Goal: Information Seeking & Learning: Learn about a topic

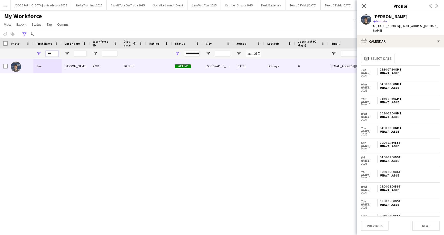
click at [52, 53] on input "***" at bounding box center [52, 53] width 13 height 6
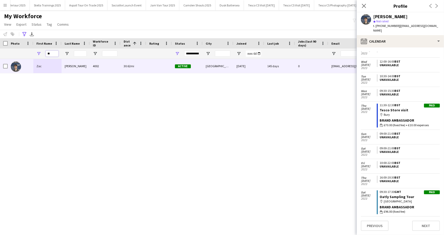
type input "*"
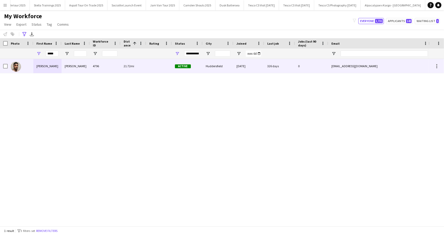
click at [33, 65] on div "[PERSON_NAME]" at bounding box center [47, 66] width 28 height 14
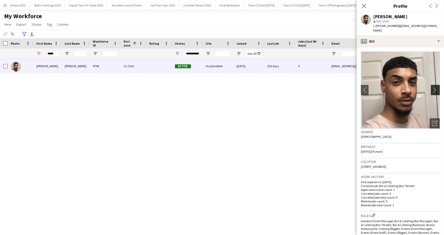
click at [436, 87] on app-icon "chevron-right" at bounding box center [436, 89] width 8 height 5
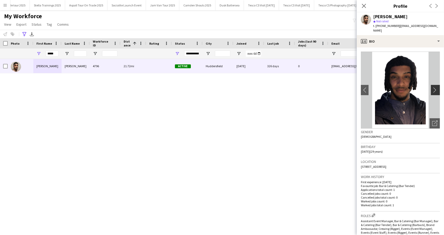
click at [436, 87] on app-icon "chevron-right" at bounding box center [436, 89] width 8 height 5
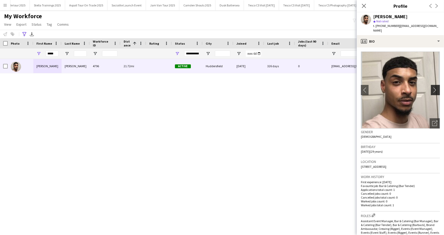
click at [436, 87] on app-icon "chevron-right" at bounding box center [436, 89] width 8 height 5
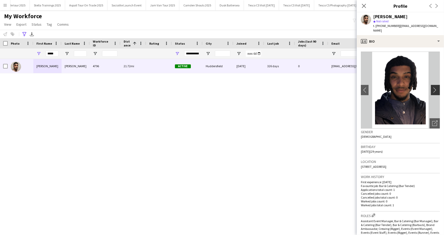
click at [436, 87] on app-icon "chevron-right" at bounding box center [436, 89] width 8 height 5
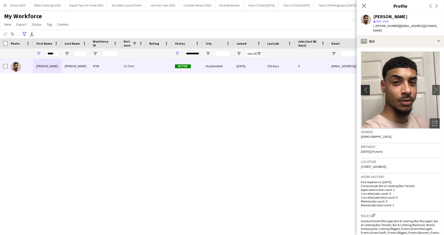
click at [365, 87] on app-icon "chevron-left" at bounding box center [365, 89] width 8 height 5
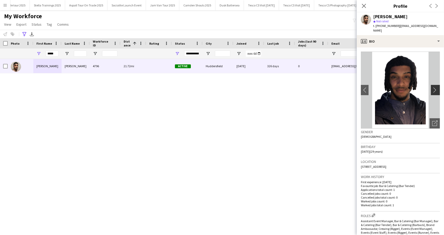
click at [436, 87] on app-icon "chevron-right" at bounding box center [436, 89] width 8 height 5
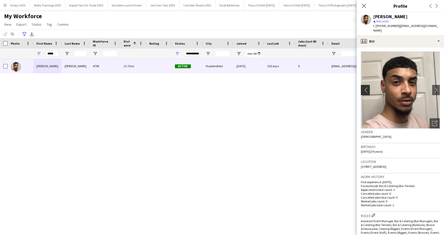
click at [364, 87] on app-icon "chevron-left" at bounding box center [365, 89] width 8 height 5
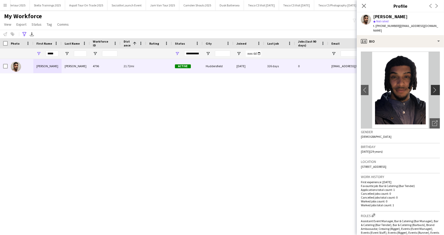
click at [437, 87] on app-icon "chevron-right" at bounding box center [436, 89] width 8 height 5
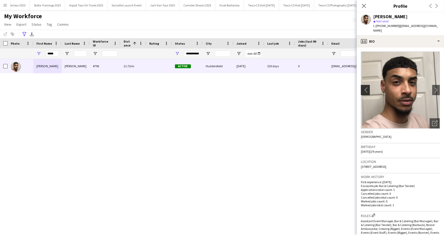
click at [364, 87] on app-icon "chevron-left" at bounding box center [365, 89] width 8 height 5
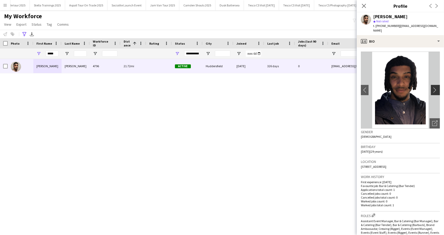
click at [436, 87] on app-icon "chevron-right" at bounding box center [436, 89] width 8 height 5
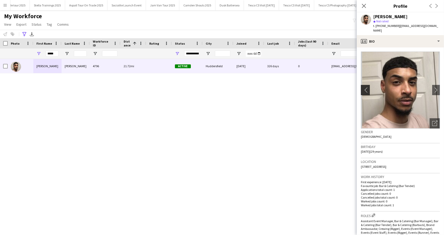
click at [363, 87] on app-icon "chevron-left" at bounding box center [365, 89] width 8 height 5
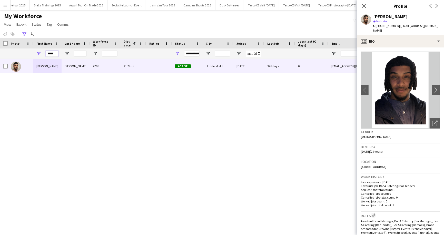
click at [56, 53] on input "*****" at bounding box center [52, 53] width 13 height 6
type input "*"
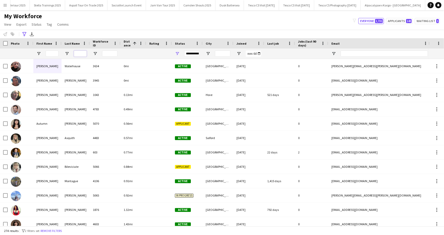
click at [82, 54] on input "Last Name Filter Input" at bounding box center [80, 53] width 13 height 6
click at [50, 53] on input "First Name Filter Input" at bounding box center [52, 53] width 13 height 6
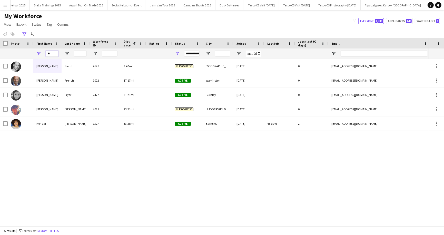
type input "*"
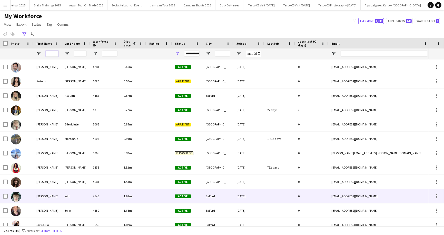
scroll to position [0, 0]
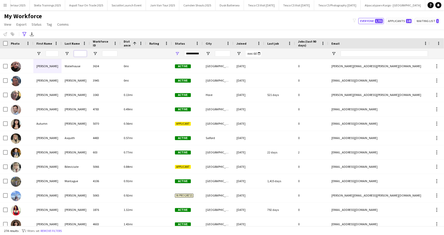
click at [78, 54] on input "Last Name Filter Input" at bounding box center [80, 53] width 13 height 6
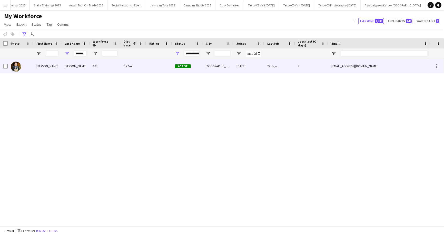
click at [42, 64] on div "[PERSON_NAME]" at bounding box center [47, 66] width 28 height 14
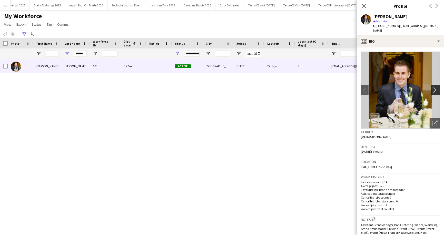
click at [436, 87] on app-icon "chevron-right" at bounding box center [436, 89] width 8 height 5
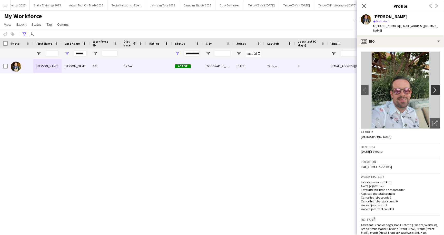
click at [436, 87] on app-icon "chevron-right" at bounding box center [436, 89] width 8 height 5
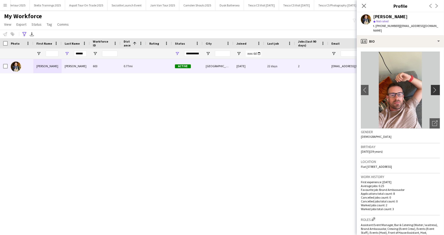
click at [436, 87] on app-icon "chevron-right" at bounding box center [436, 89] width 8 height 5
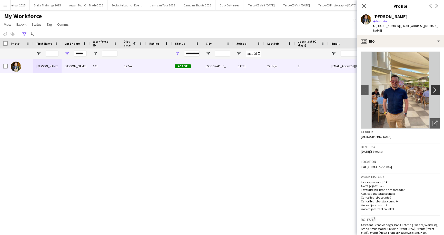
click at [436, 87] on app-icon "chevron-right" at bounding box center [436, 89] width 8 height 5
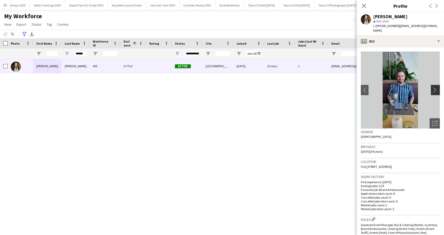
click at [436, 87] on app-icon "chevron-right" at bounding box center [436, 89] width 8 height 5
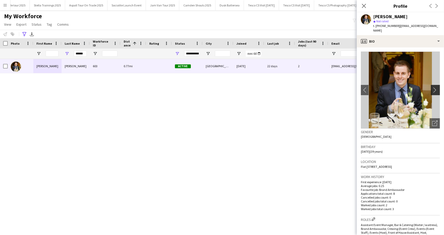
click at [436, 87] on app-icon "chevron-right" at bounding box center [436, 89] width 8 height 5
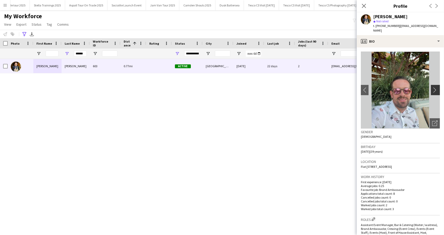
click at [436, 87] on app-icon "chevron-right" at bounding box center [436, 89] width 8 height 5
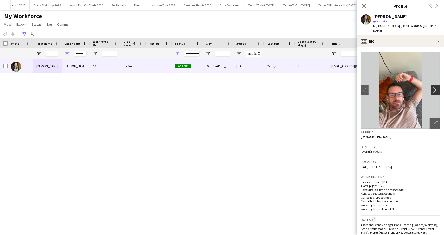
click at [436, 87] on app-icon "chevron-right" at bounding box center [436, 89] width 8 height 5
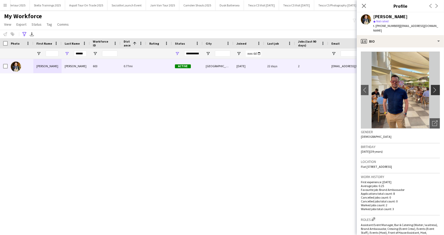
click at [436, 87] on app-icon "chevron-right" at bounding box center [436, 89] width 8 height 5
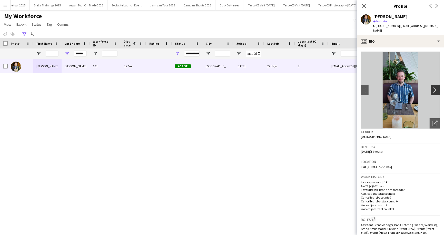
click at [436, 87] on app-icon "chevron-right" at bounding box center [436, 89] width 8 height 5
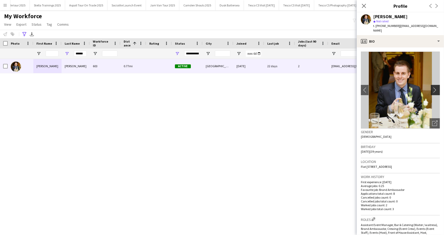
click at [436, 87] on app-icon "chevron-right" at bounding box center [436, 89] width 8 height 5
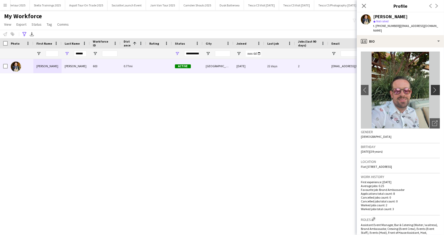
click at [436, 87] on app-icon "chevron-right" at bounding box center [436, 89] width 8 height 5
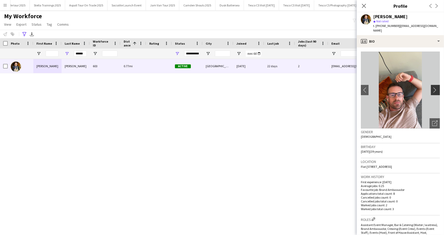
click at [436, 87] on app-icon "chevron-right" at bounding box center [436, 89] width 8 height 5
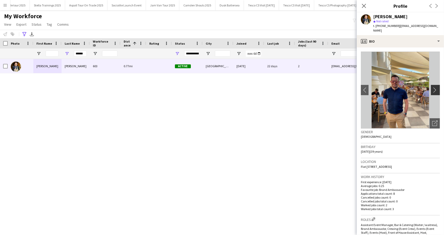
click at [436, 87] on app-icon "chevron-right" at bounding box center [436, 89] width 8 height 5
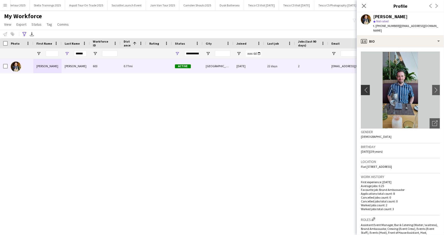
click at [364, 85] on button "chevron-left" at bounding box center [364, 90] width 10 height 10
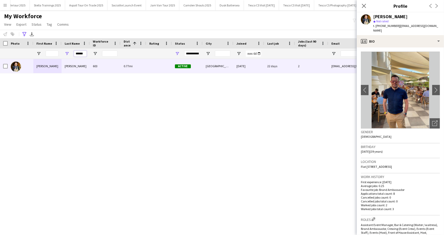
drag, startPoint x: 75, startPoint y: 53, endPoint x: 88, endPoint y: 53, distance: 13.1
click at [88, 53] on div "******" at bounding box center [76, 53] width 28 height 10
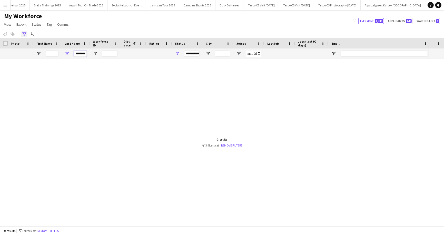
type input "********"
click at [23, 34] on icon "Advanced filters" at bounding box center [24, 34] width 4 height 4
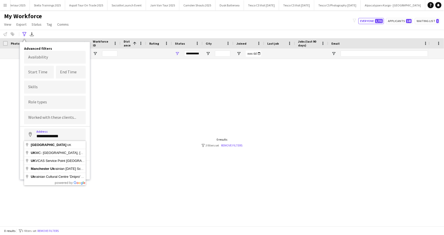
drag, startPoint x: 36, startPoint y: 134, endPoint x: 68, endPoint y: 134, distance: 31.5
click at [68, 134] on input "**********" at bounding box center [55, 134] width 62 height 13
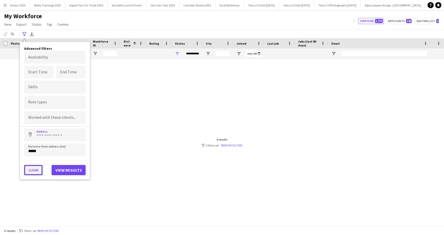
click at [31, 167] on button "Clear" at bounding box center [33, 170] width 18 height 10
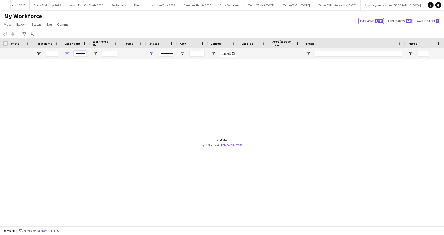
drag, startPoint x: 75, startPoint y: 53, endPoint x: 86, endPoint y: 53, distance: 10.3
click at [86, 53] on input "********" at bounding box center [80, 53] width 13 height 6
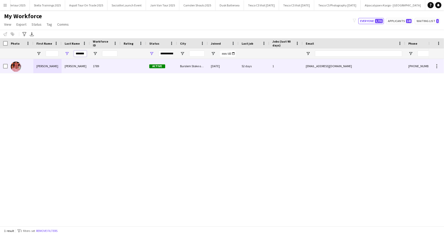
type input "*******"
click at [70, 69] on div "[PERSON_NAME]" at bounding box center [76, 66] width 28 height 14
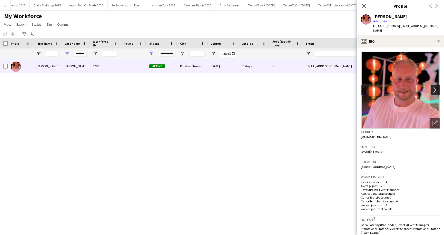
click at [437, 87] on app-icon "chevron-right" at bounding box center [436, 89] width 8 height 5
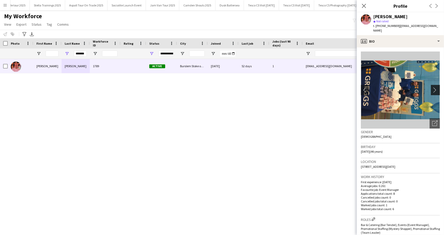
click at [437, 87] on app-icon "chevron-right" at bounding box center [436, 89] width 8 height 5
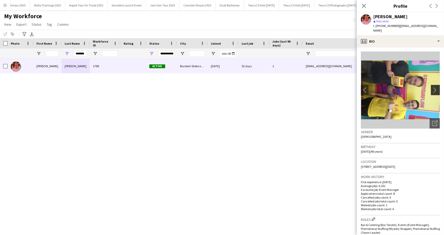
click at [437, 87] on app-icon "chevron-right" at bounding box center [436, 89] width 8 height 5
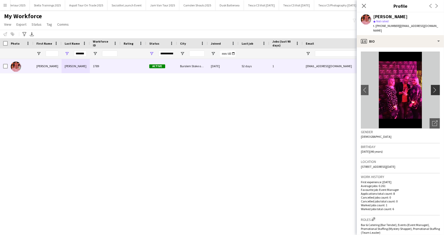
click at [437, 87] on app-icon "chevron-right" at bounding box center [436, 89] width 8 height 5
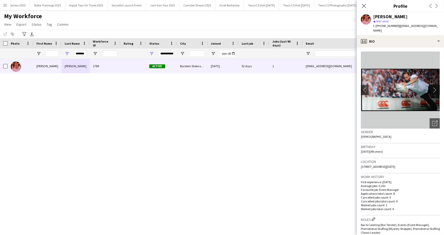
click at [437, 87] on app-icon "chevron-right" at bounding box center [436, 89] width 8 height 5
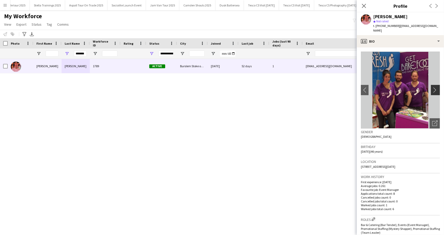
click at [437, 87] on app-icon "chevron-right" at bounding box center [436, 89] width 8 height 5
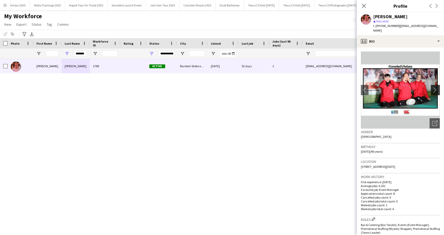
click at [437, 87] on app-icon "chevron-right" at bounding box center [436, 89] width 8 height 5
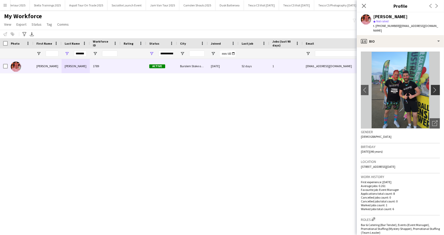
click at [437, 87] on app-icon "chevron-right" at bounding box center [436, 89] width 8 height 5
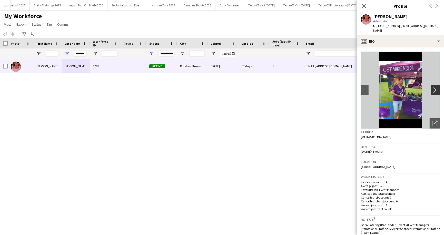
click at [437, 87] on app-icon "chevron-right" at bounding box center [436, 89] width 8 height 5
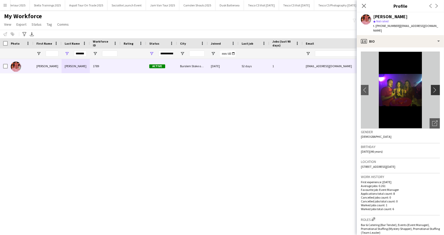
click at [437, 87] on app-icon "chevron-right" at bounding box center [436, 89] width 8 height 5
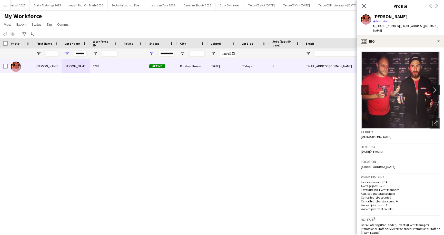
click at [437, 87] on app-icon "chevron-right" at bounding box center [436, 89] width 8 height 5
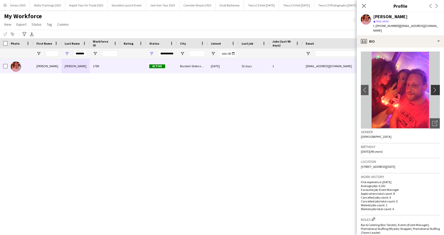
click at [437, 87] on app-icon "chevron-right" at bounding box center [436, 89] width 8 height 5
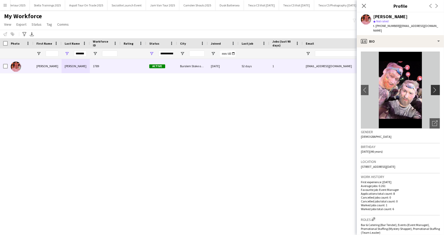
click at [437, 87] on app-icon "chevron-right" at bounding box center [436, 89] width 8 height 5
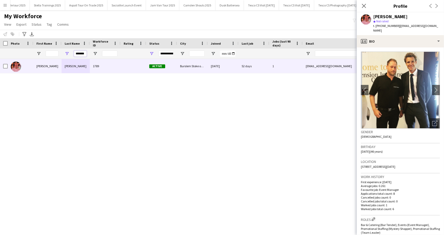
drag, startPoint x: 85, startPoint y: 52, endPoint x: 70, endPoint y: 53, distance: 15.1
click at [70, 53] on div "*******" at bounding box center [76, 53] width 28 height 10
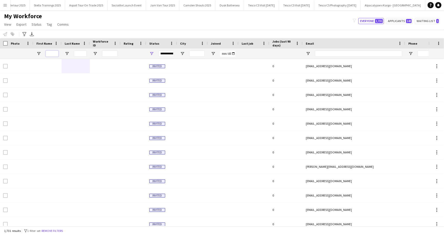
click at [50, 53] on input "First Name Filter Input" at bounding box center [52, 53] width 13 height 6
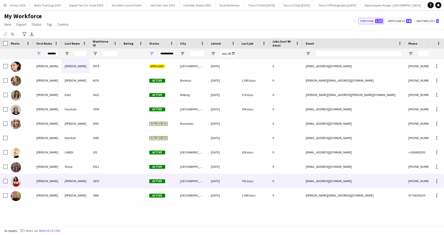
click at [43, 181] on div "[PERSON_NAME]" at bounding box center [47, 181] width 28 height 14
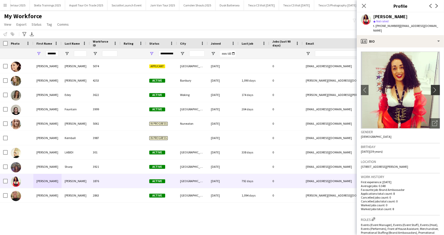
click at [435, 87] on app-icon "chevron-right" at bounding box center [436, 89] width 8 height 5
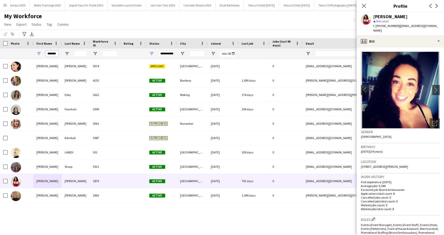
drag, startPoint x: 47, startPoint y: 55, endPoint x: 60, endPoint y: 55, distance: 12.3
click at [60, 55] on div "*******" at bounding box center [47, 53] width 28 height 10
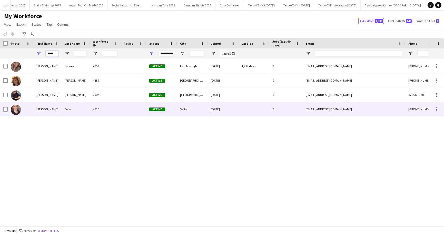
type input "*****"
click at [58, 109] on div "[PERSON_NAME]" at bounding box center [47, 109] width 28 height 14
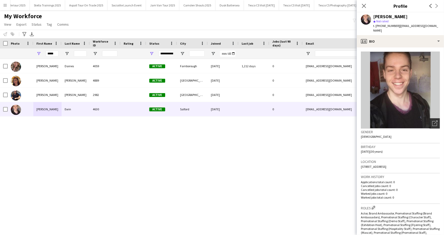
click at [434, 120] on icon "Open photos pop-in" at bounding box center [434, 122] width 5 height 5
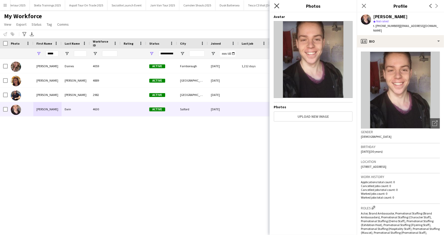
click at [276, 5] on icon at bounding box center [276, 5] width 5 height 5
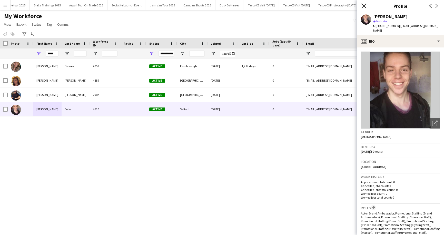
click at [365, 5] on icon at bounding box center [363, 5] width 5 height 5
